Goal: Information Seeking & Learning: Understand process/instructions

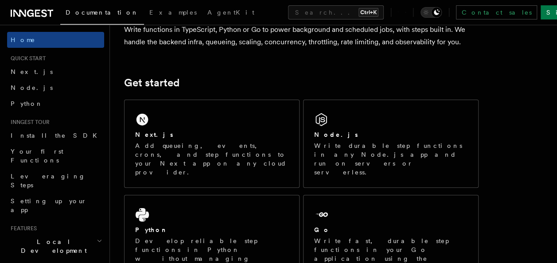
scroll to position [85, 0]
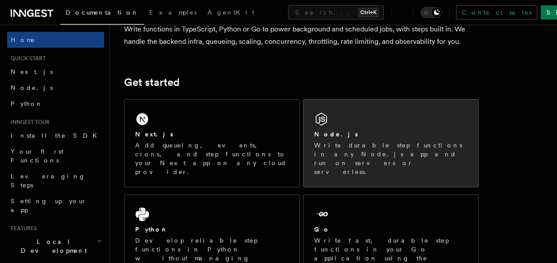
click at [404, 134] on div "Node.js" at bounding box center [390, 134] width 153 height 9
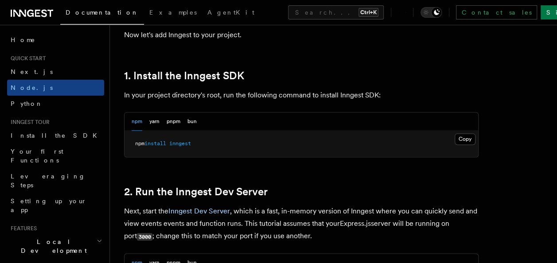
scroll to position [543, 0]
click at [458, 133] on button "Copy Copied" at bounding box center [465, 139] width 21 height 12
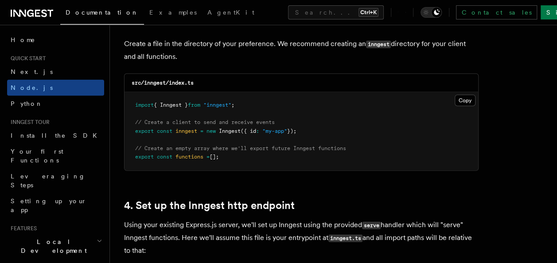
scroll to position [1187, 0]
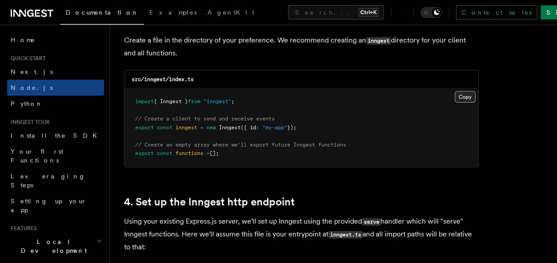
click at [472, 96] on button "Copy Copied" at bounding box center [465, 97] width 21 height 12
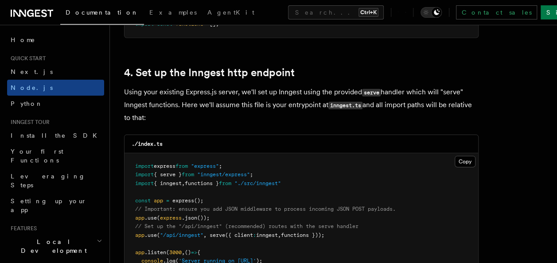
scroll to position [1315, 0]
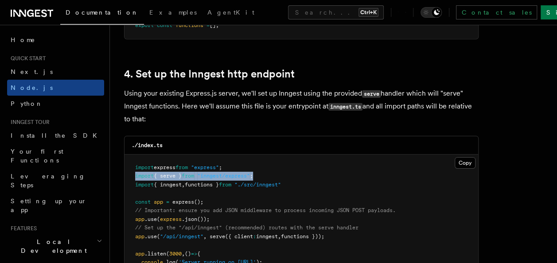
drag, startPoint x: 262, startPoint y: 173, endPoint x: 133, endPoint y: 176, distance: 128.6
click at [133, 176] on pre "import express from "express" ; import { serve } from "inngest/express" ; impor…" at bounding box center [302, 220] width 354 height 130
copy span "import { serve } from "inngest/express" ;"
